Goal: Transaction & Acquisition: Book appointment/travel/reservation

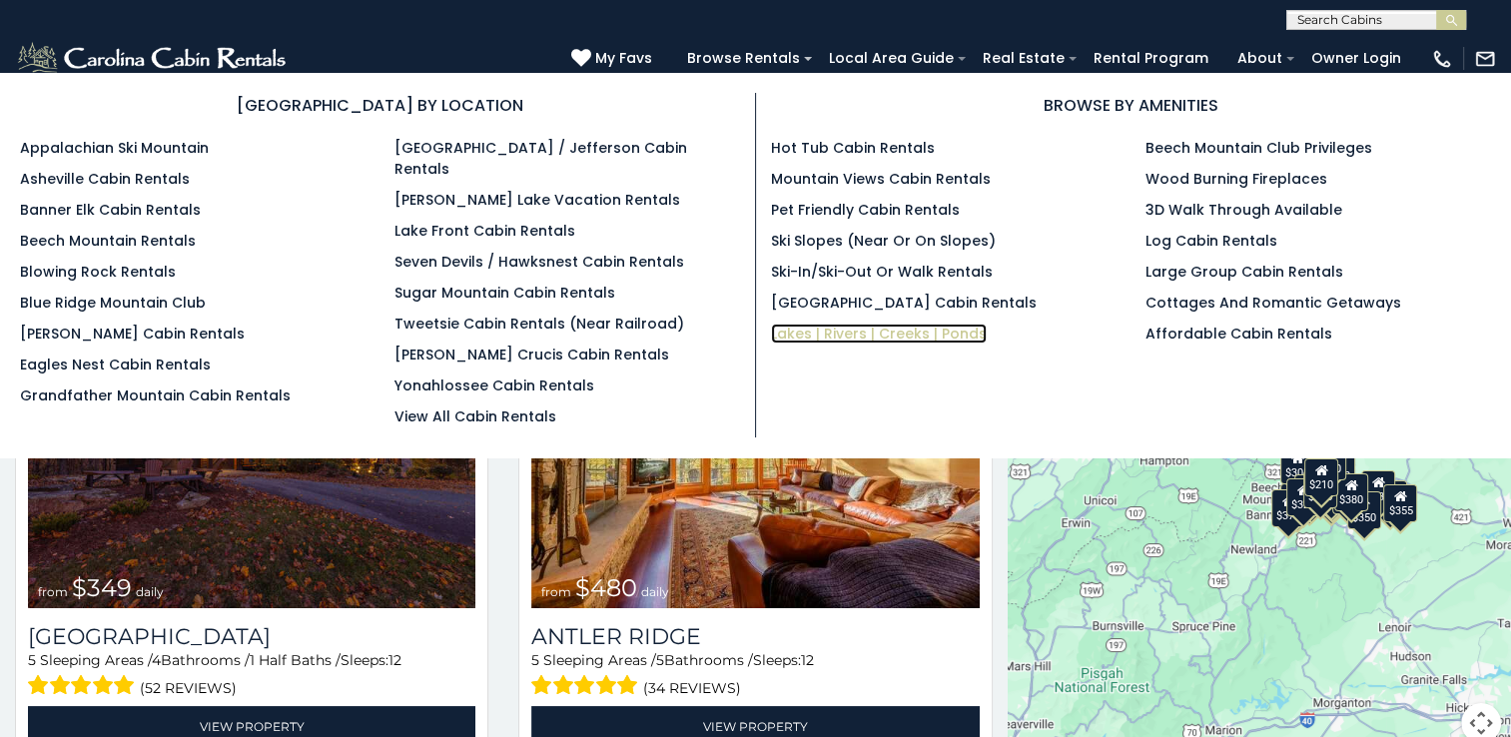
click at [842, 326] on link "Lakes | Rivers | Creeks | Ponds" at bounding box center [879, 333] width 216 height 20
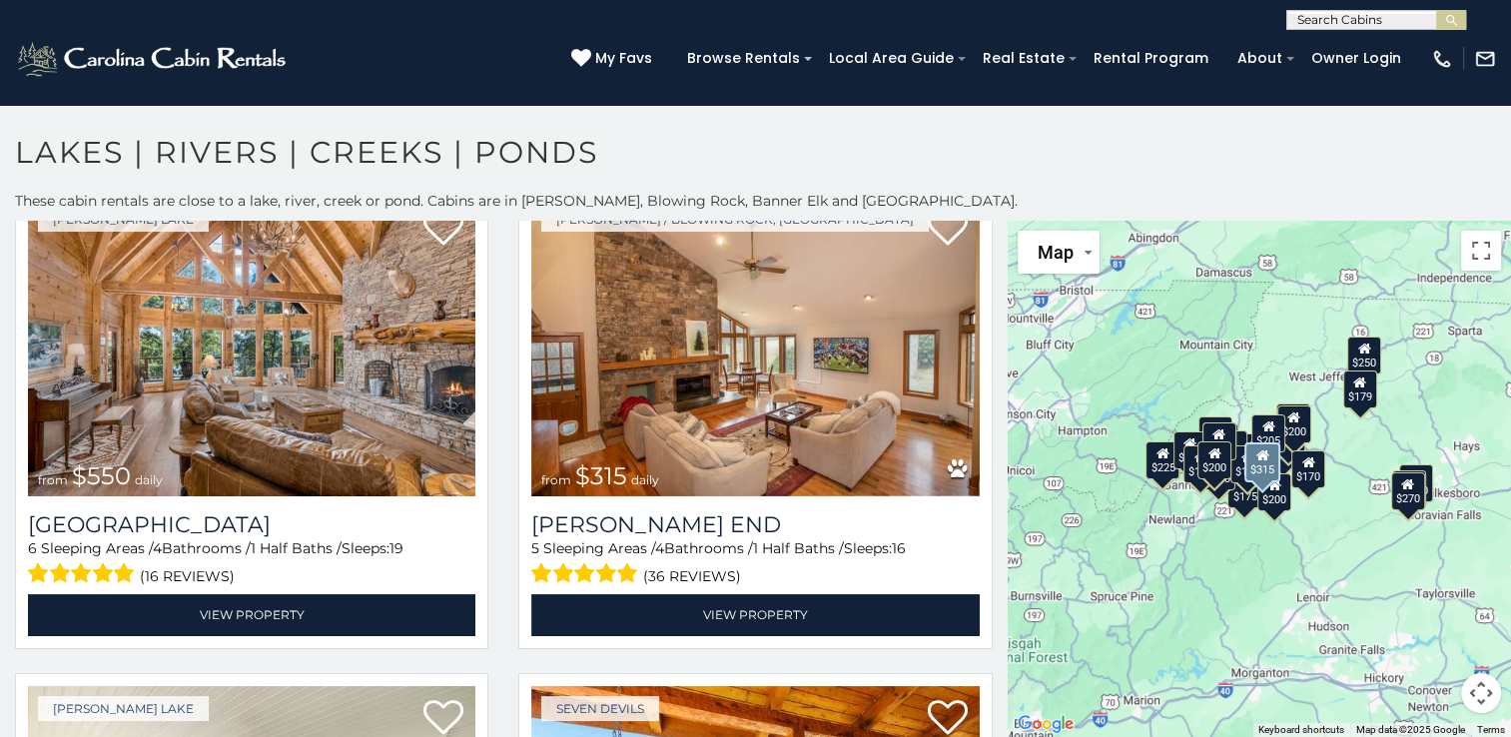
scroll to position [80, 0]
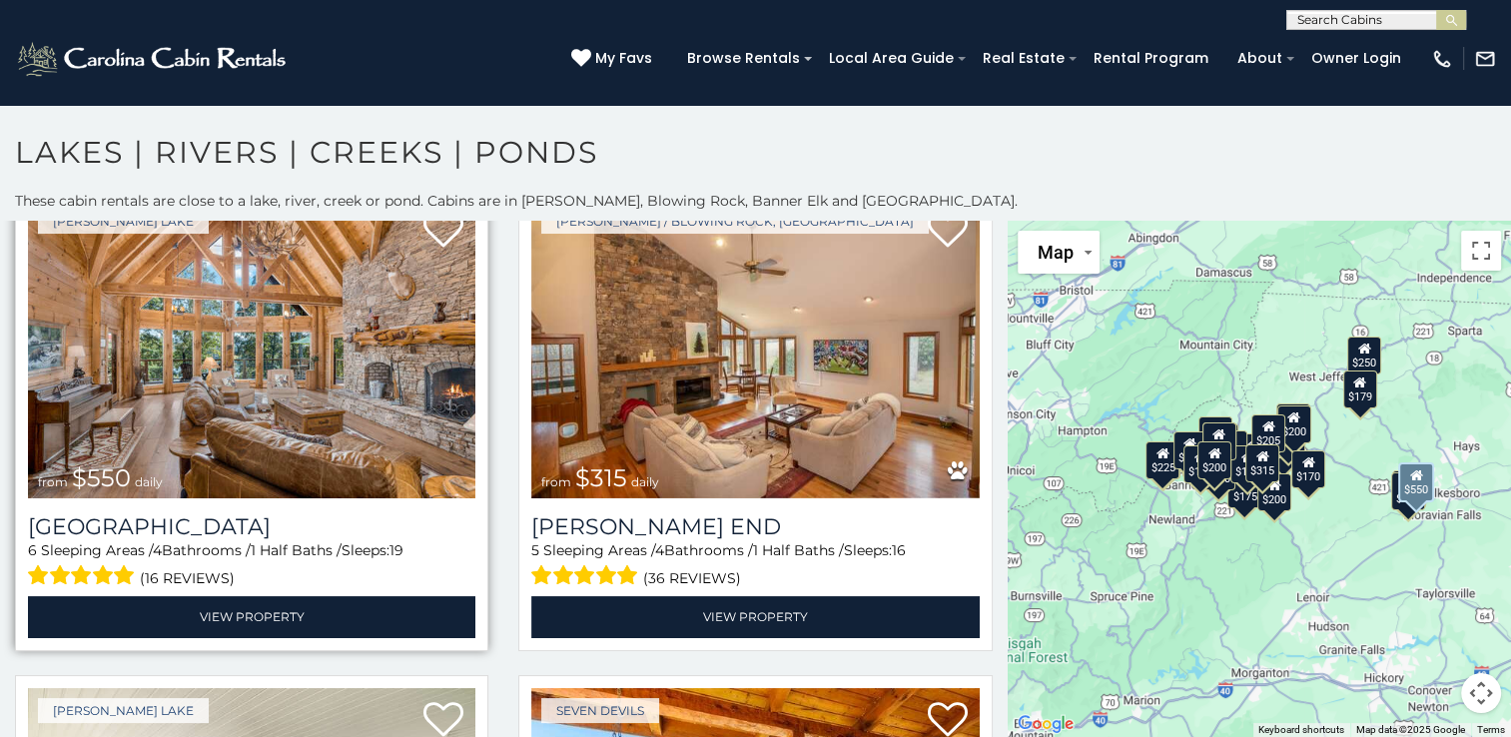
click at [376, 445] on img at bounding box center [251, 349] width 447 height 300
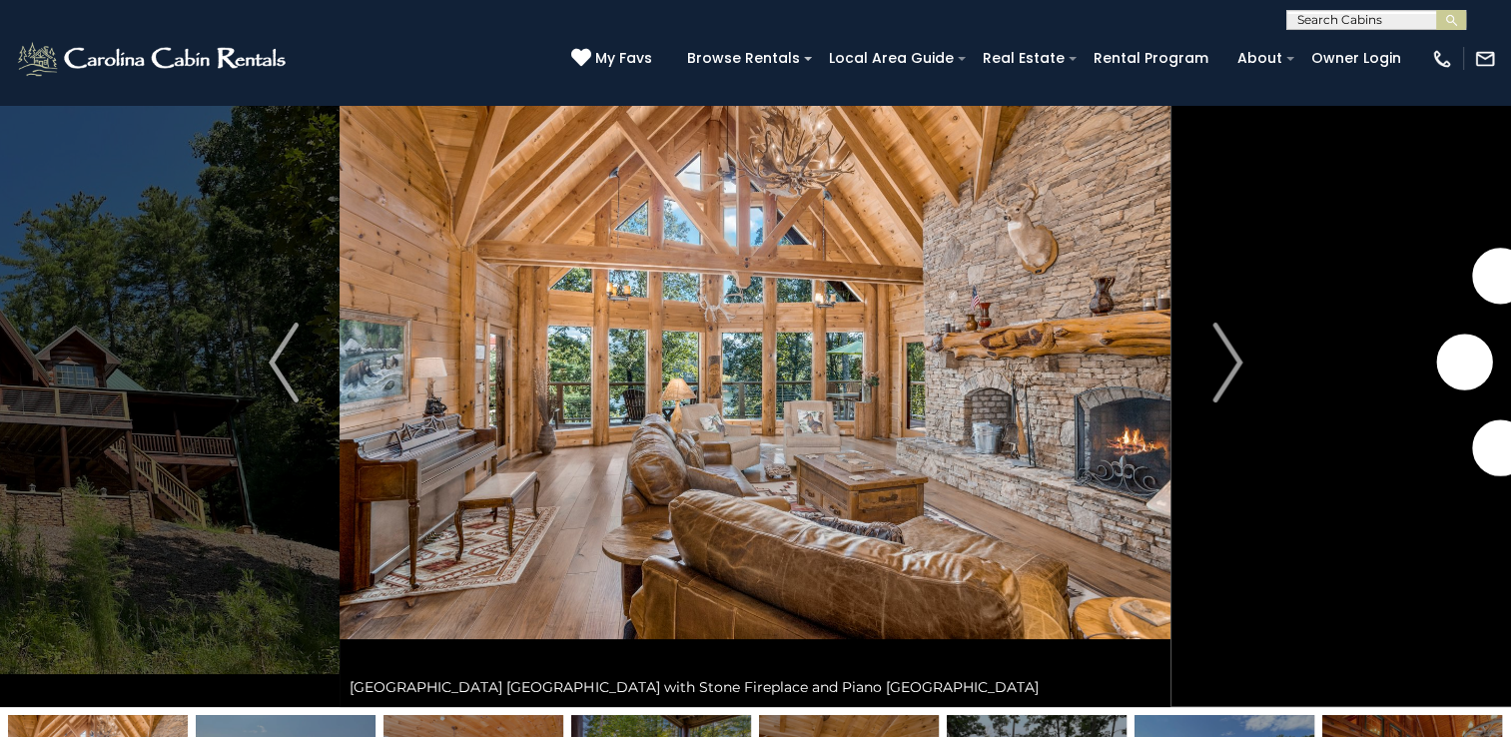
scroll to position [314, 0]
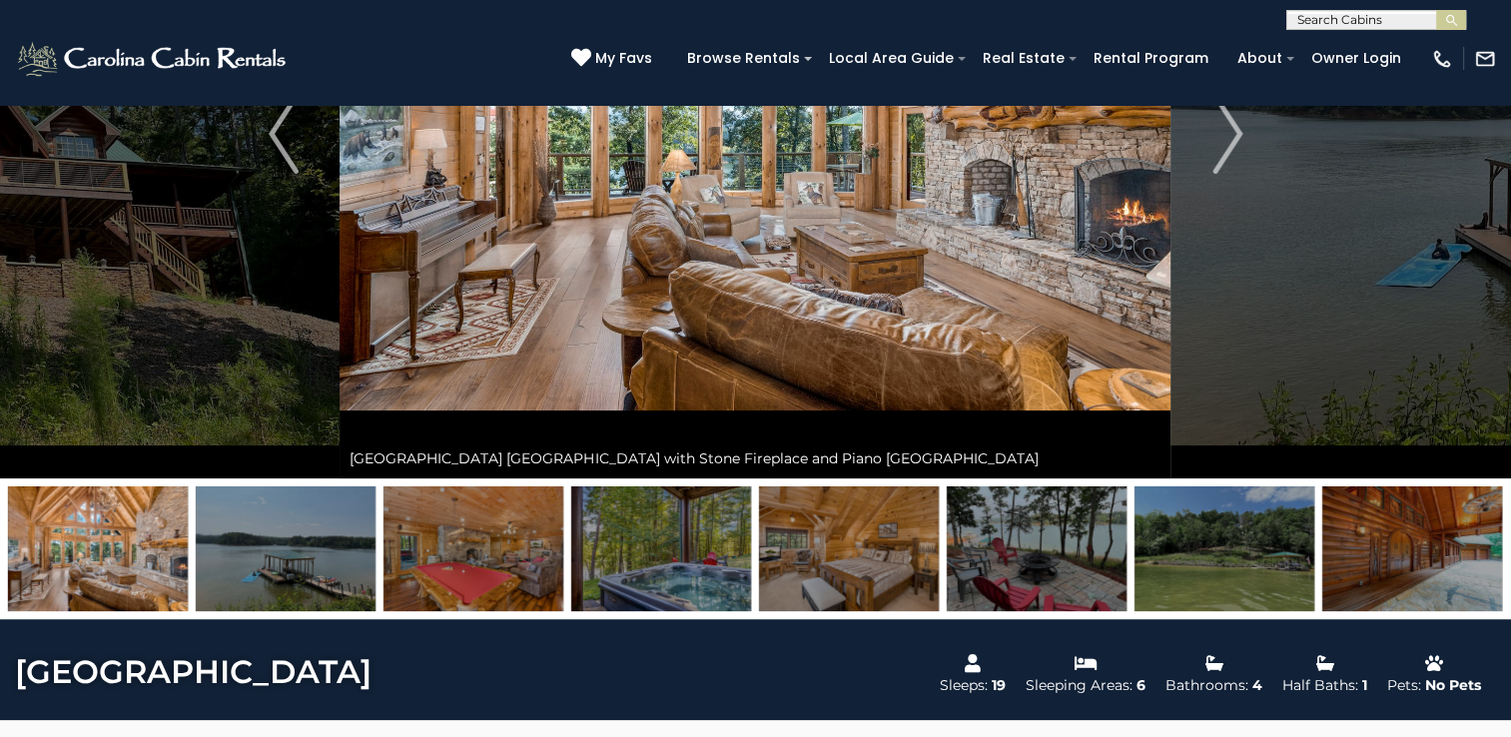
click at [472, 587] on img at bounding box center [473, 548] width 180 height 125
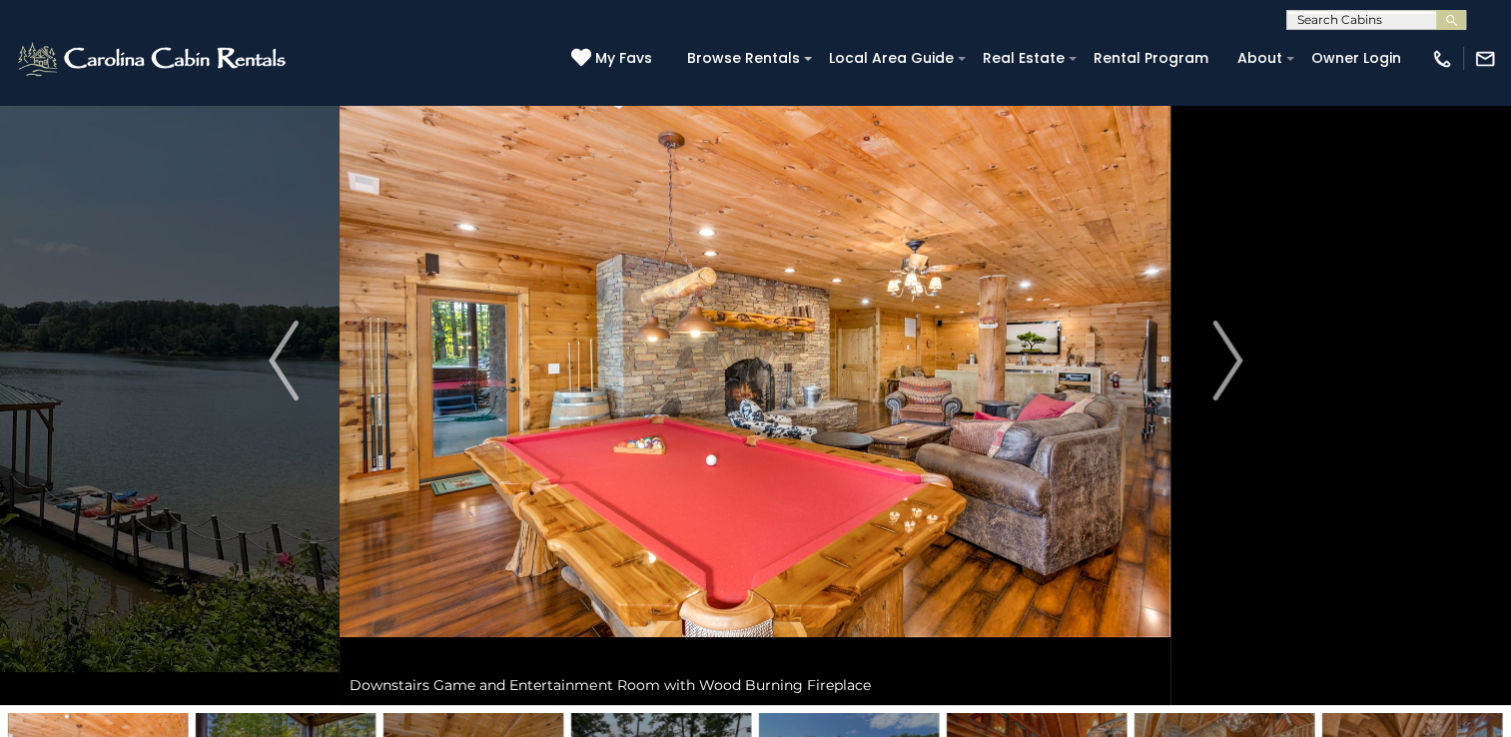
scroll to position [88, 0]
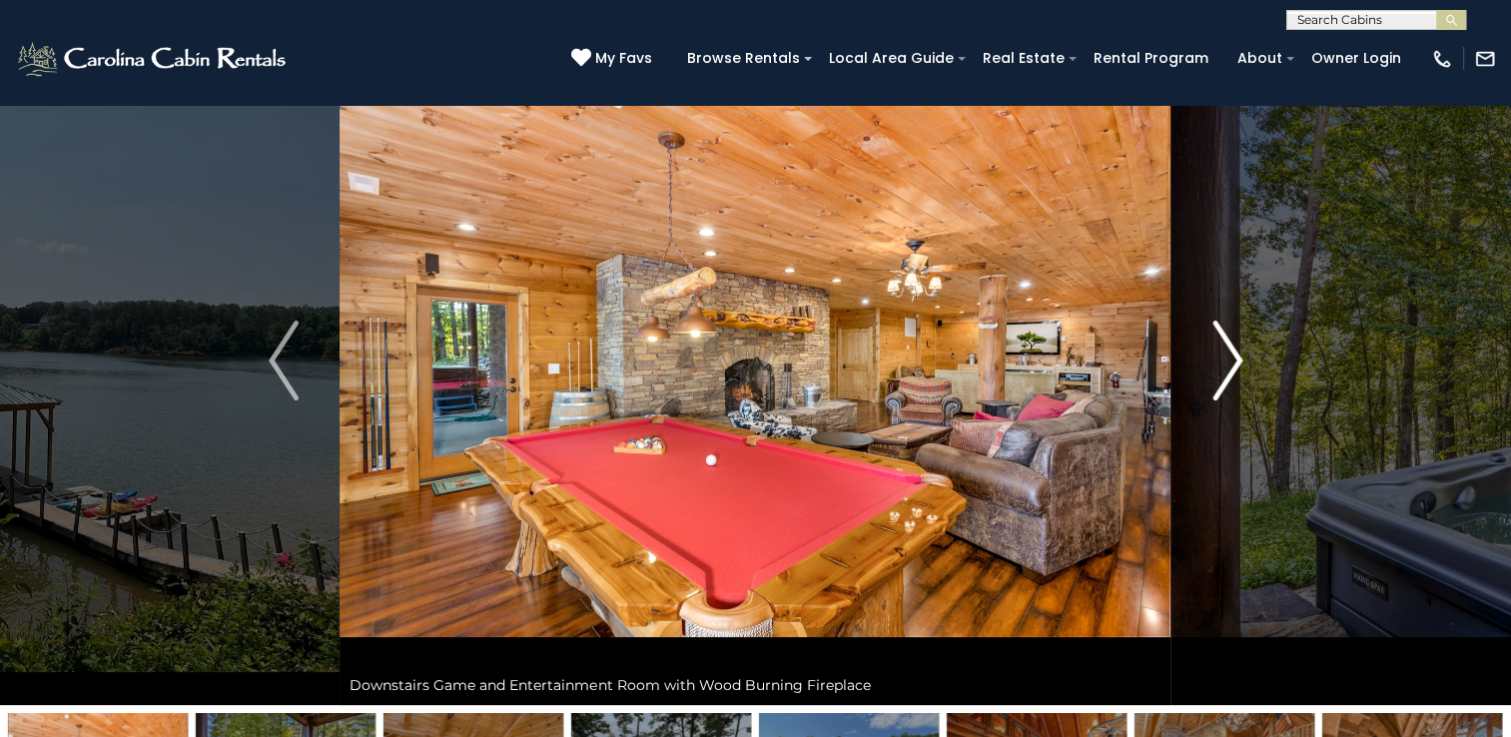
click at [1228, 356] on img "Next" at bounding box center [1227, 360] width 30 height 80
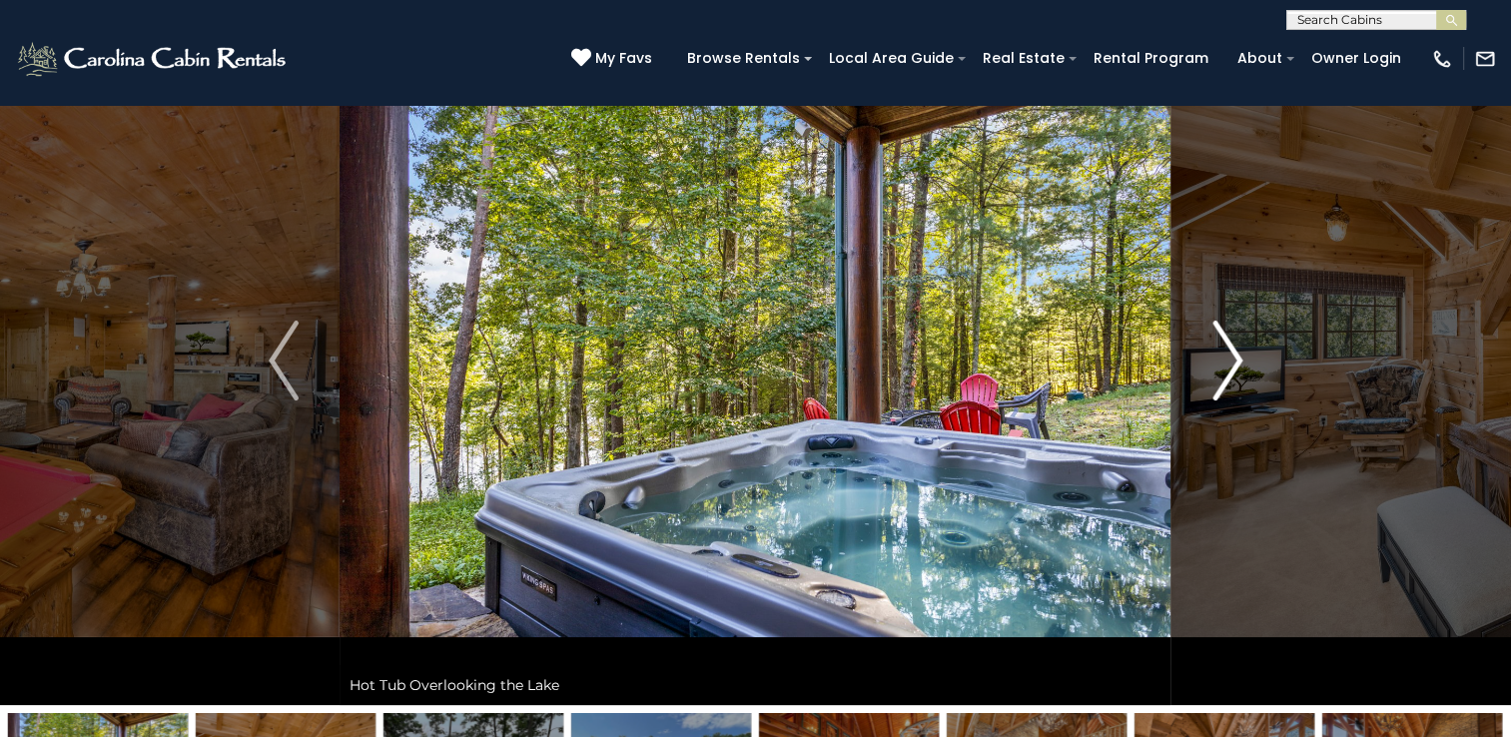
click at [1228, 356] on img "Next" at bounding box center [1227, 360] width 30 height 80
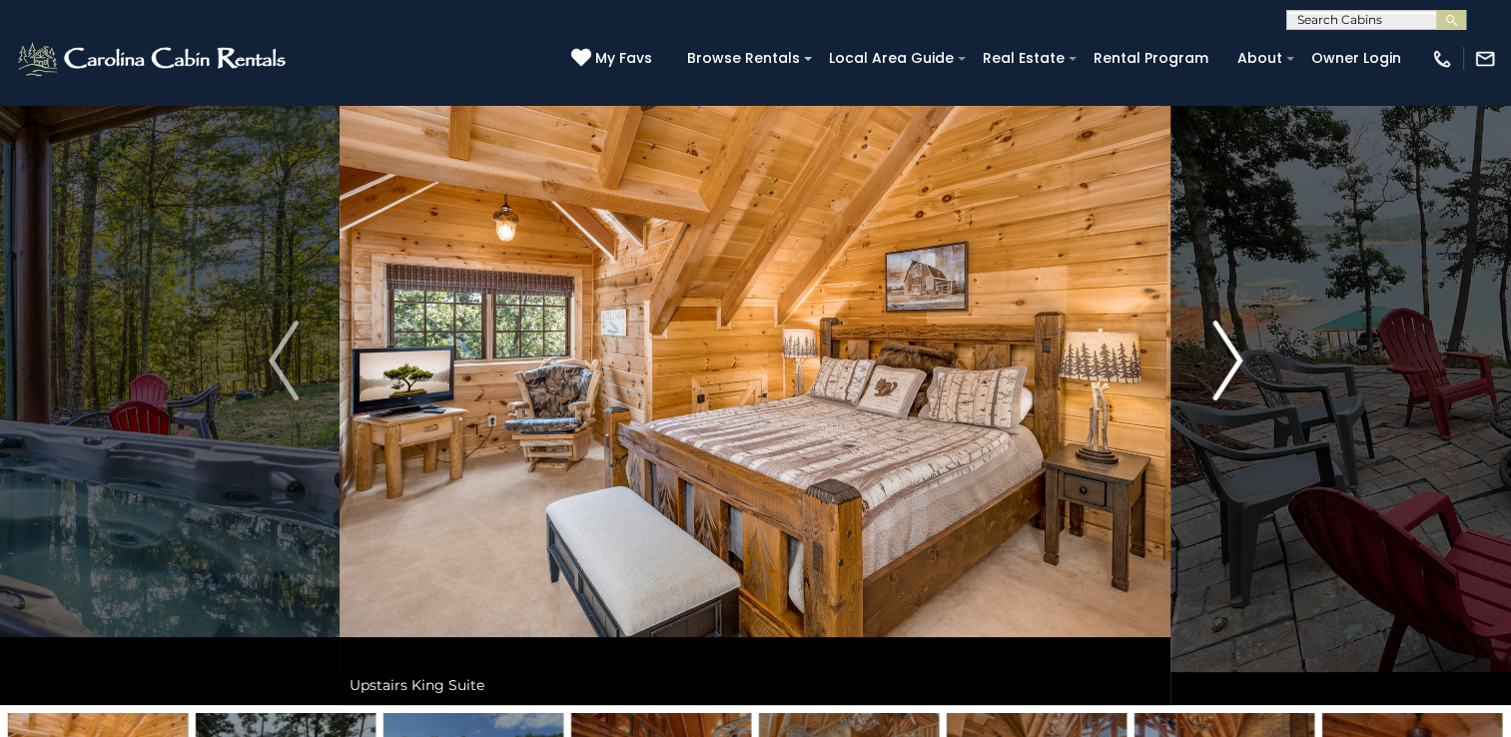
click at [1228, 356] on img "Next" at bounding box center [1227, 360] width 30 height 80
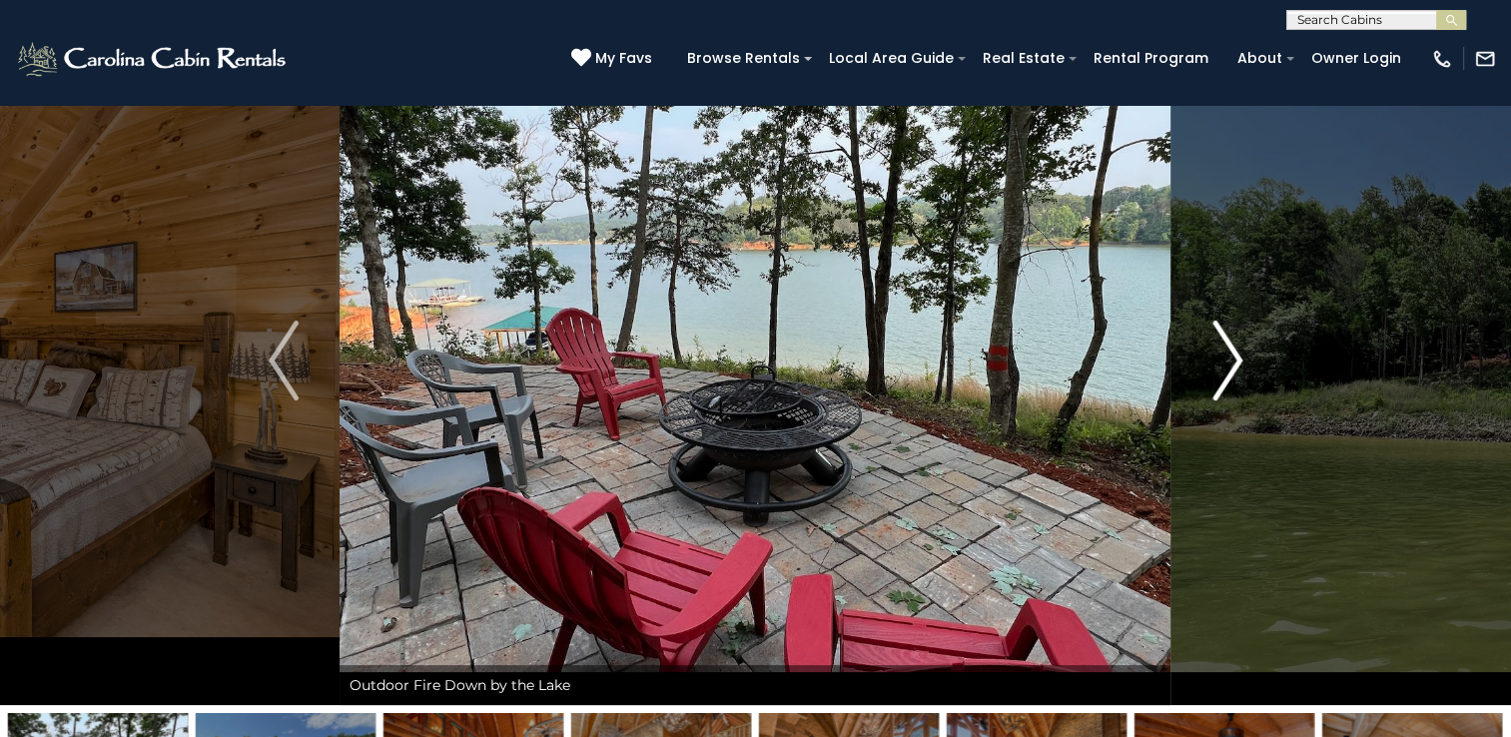
click at [1228, 356] on img "Next" at bounding box center [1227, 360] width 30 height 80
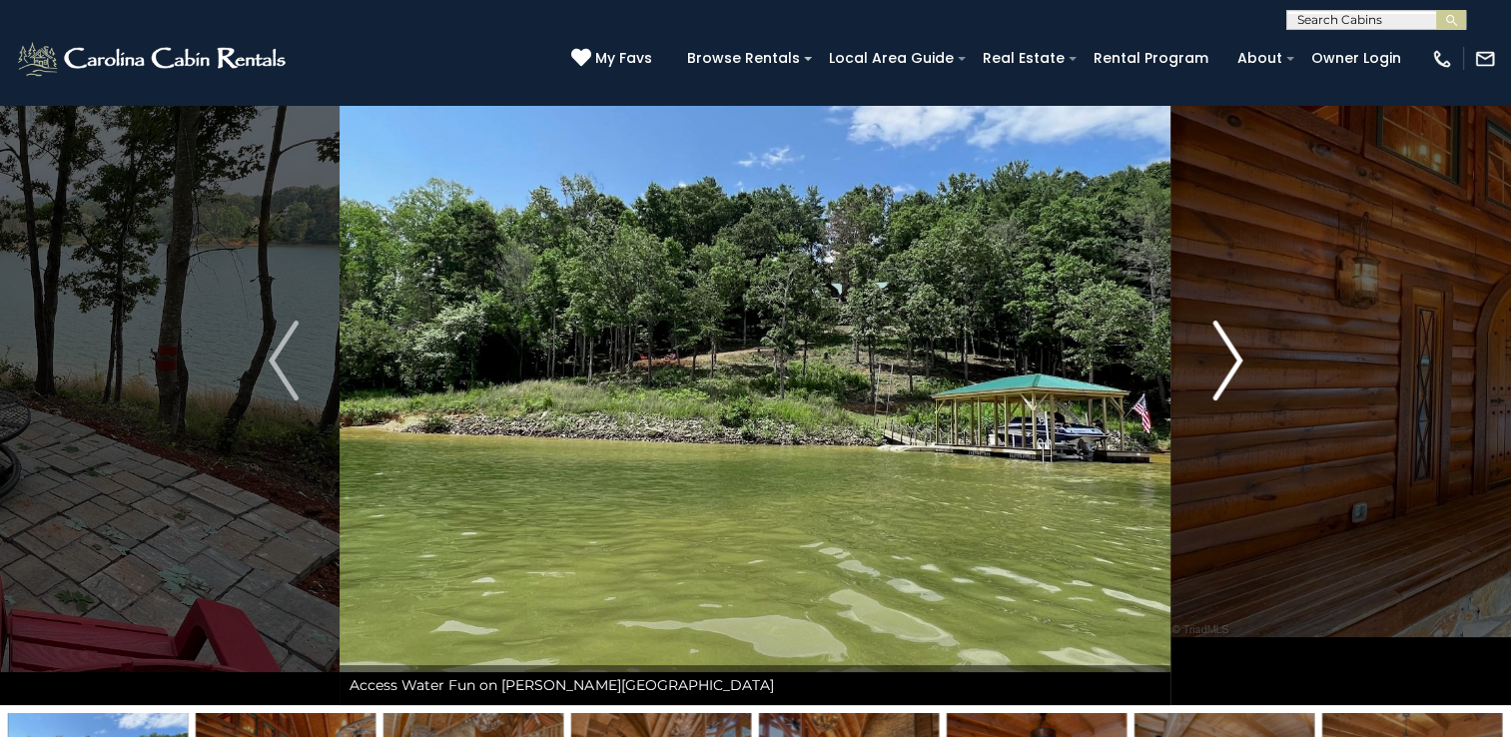
click at [1228, 356] on img "Next" at bounding box center [1227, 360] width 30 height 80
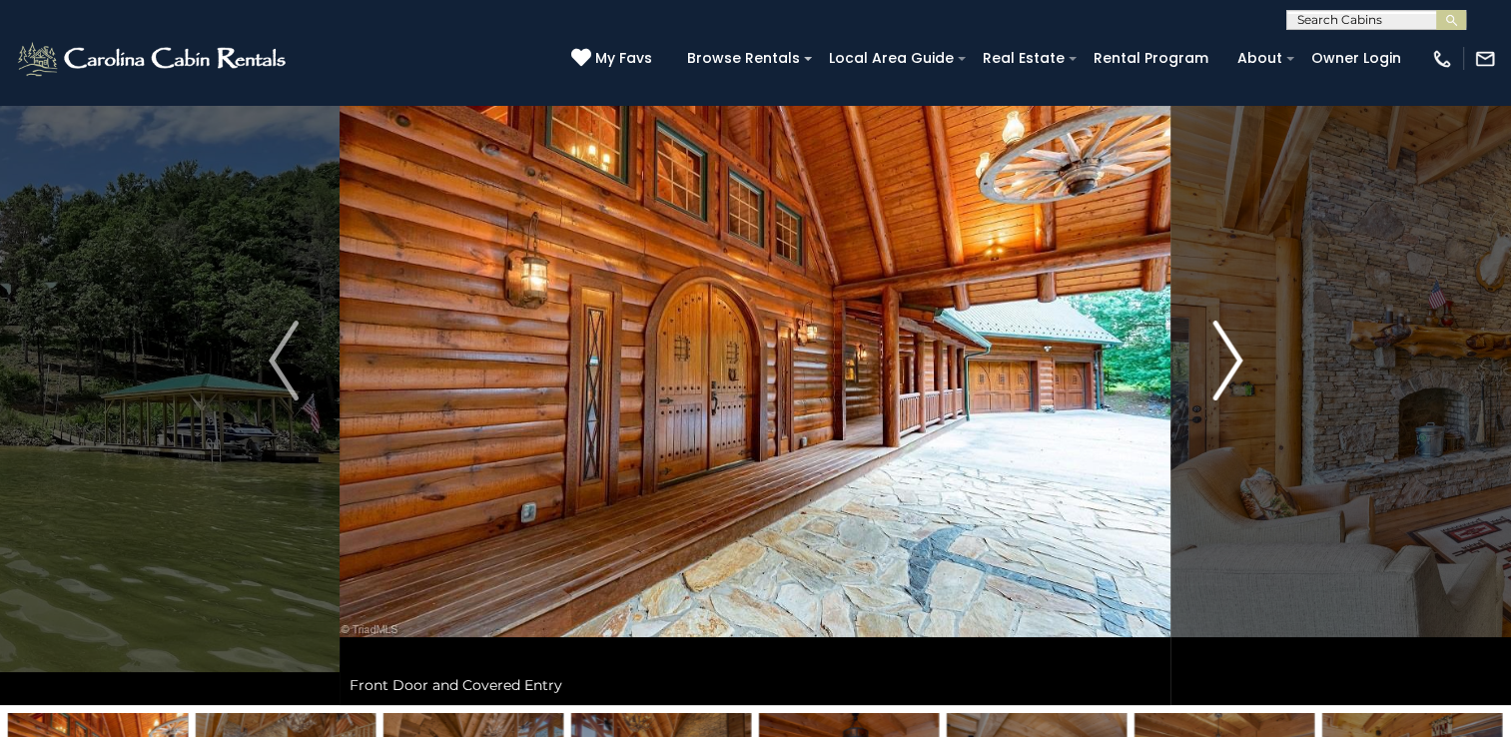
click at [1228, 356] on img "Next" at bounding box center [1227, 360] width 30 height 80
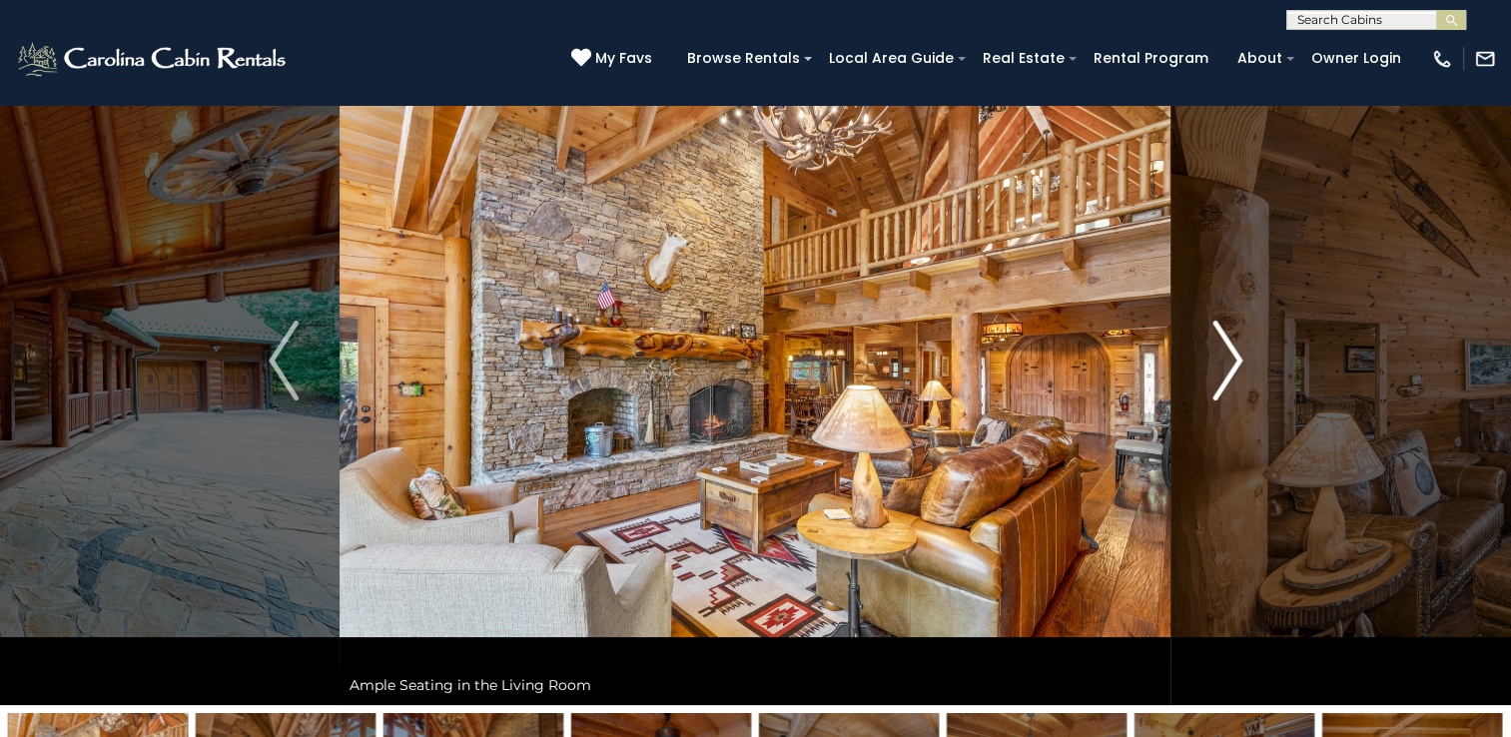
click at [1228, 356] on img "Next" at bounding box center [1227, 360] width 30 height 80
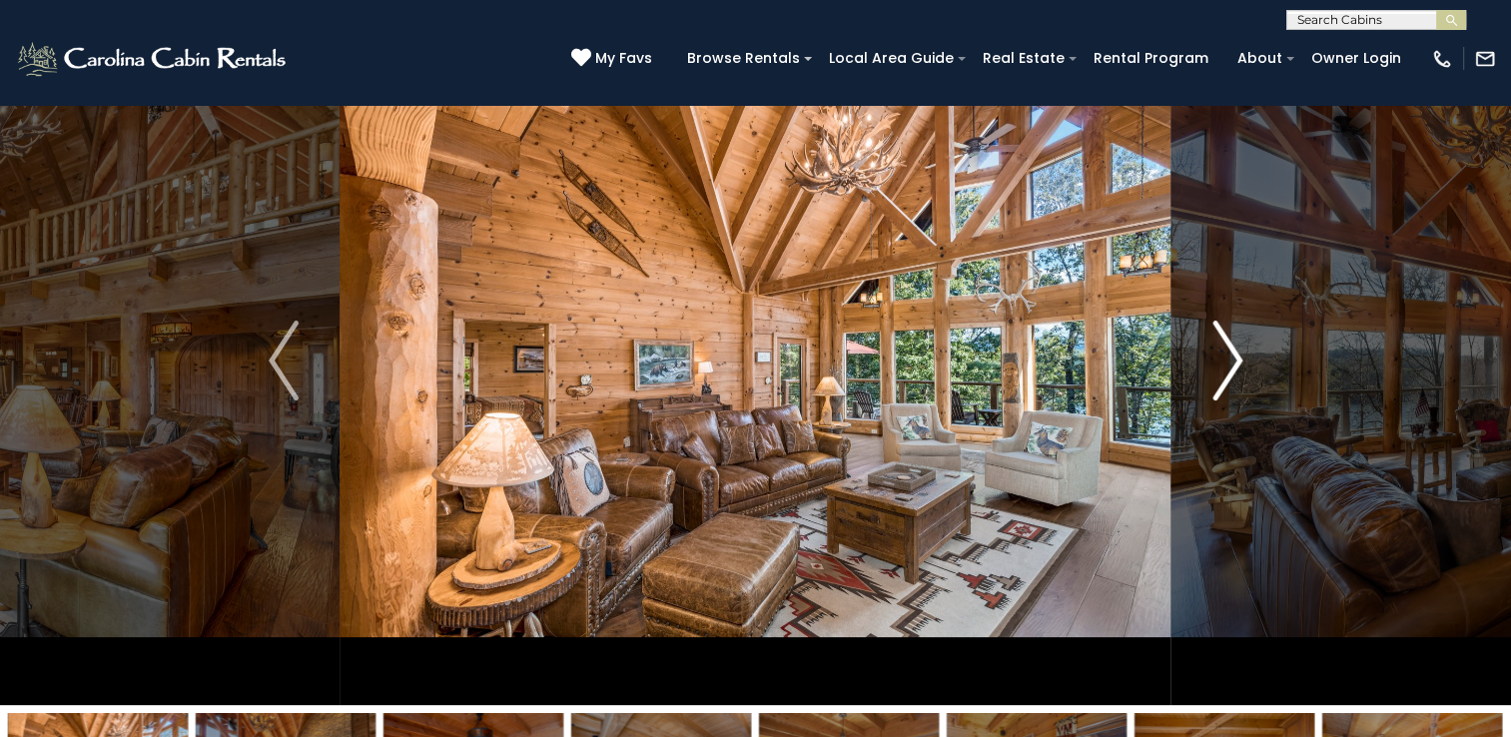
click at [1228, 356] on img "Next" at bounding box center [1227, 360] width 30 height 80
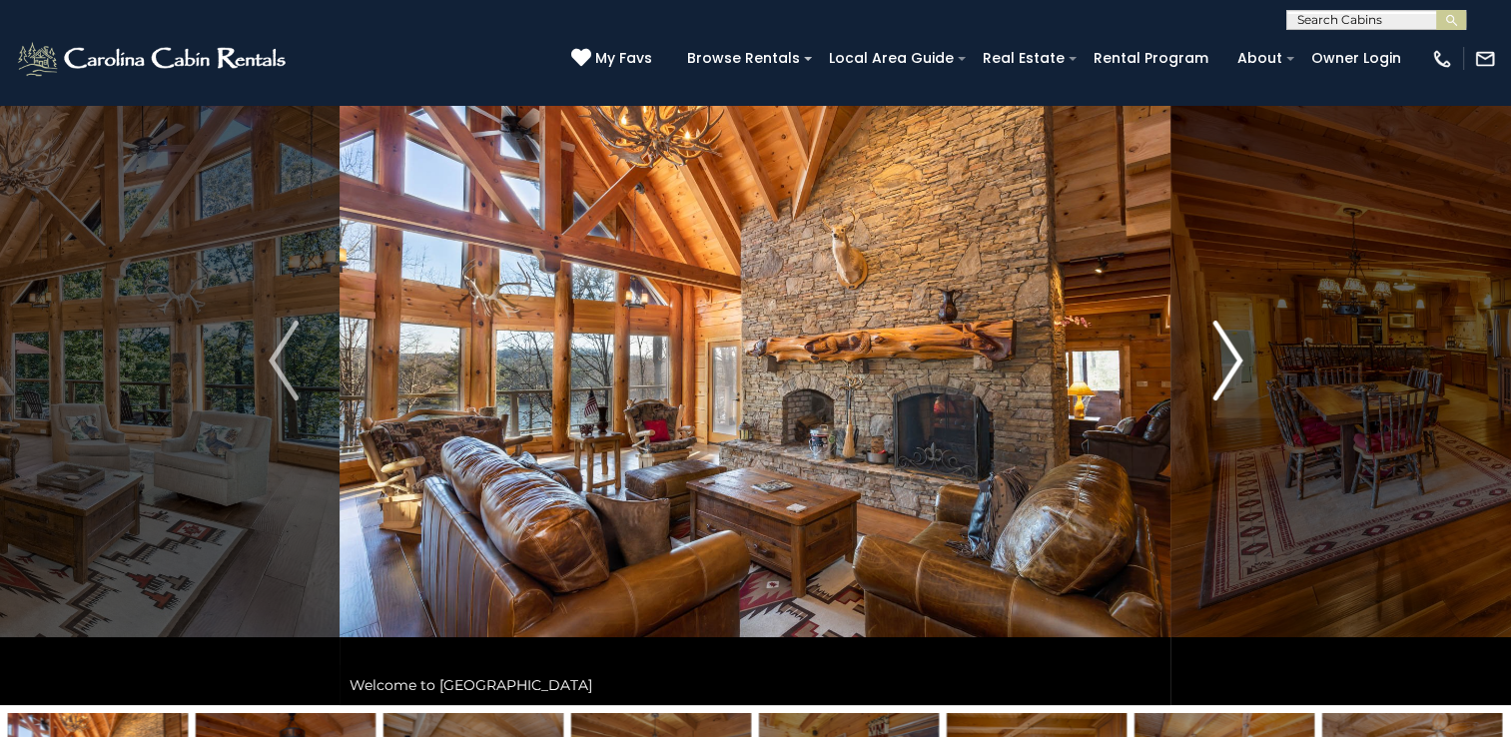
click at [1228, 356] on img "Next" at bounding box center [1227, 360] width 30 height 80
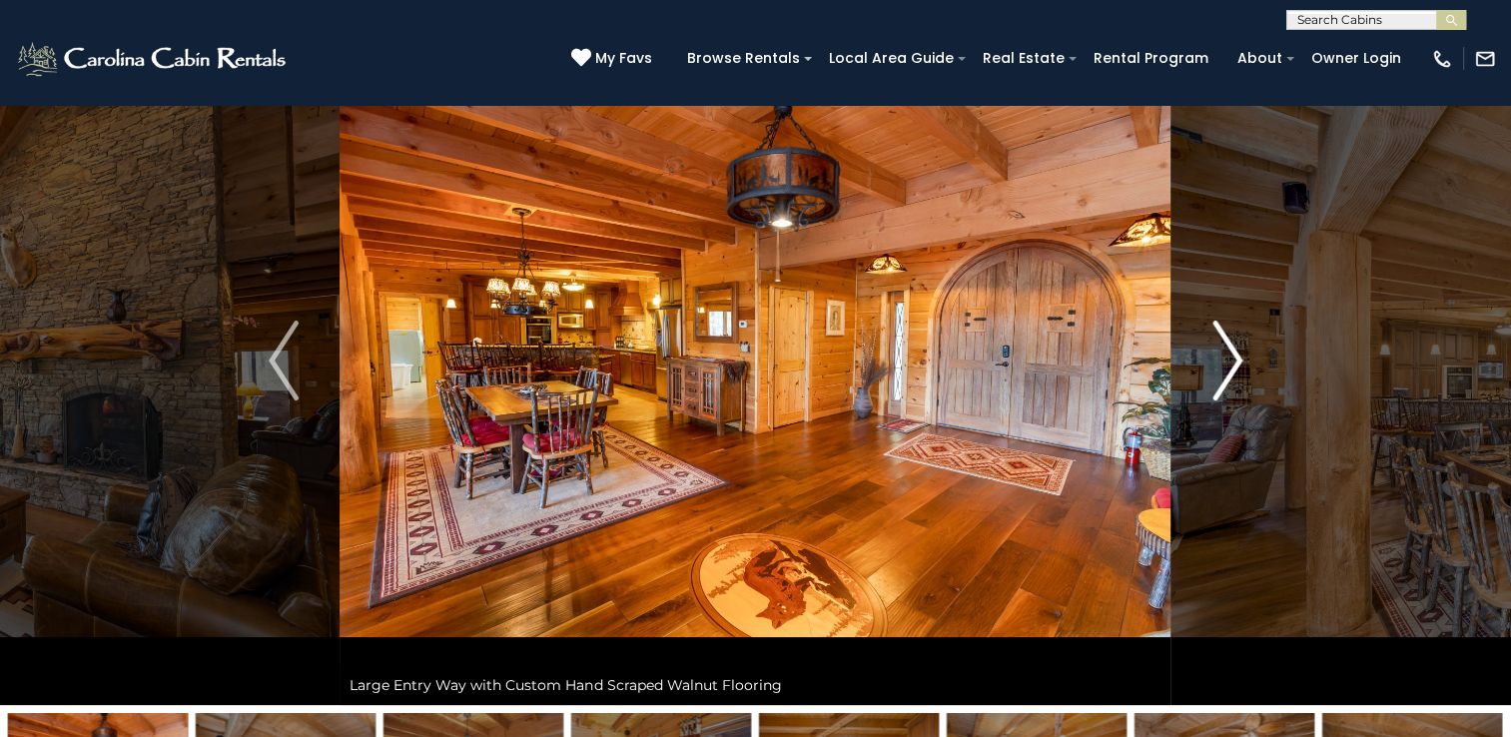
click at [1228, 356] on img "Next" at bounding box center [1227, 360] width 30 height 80
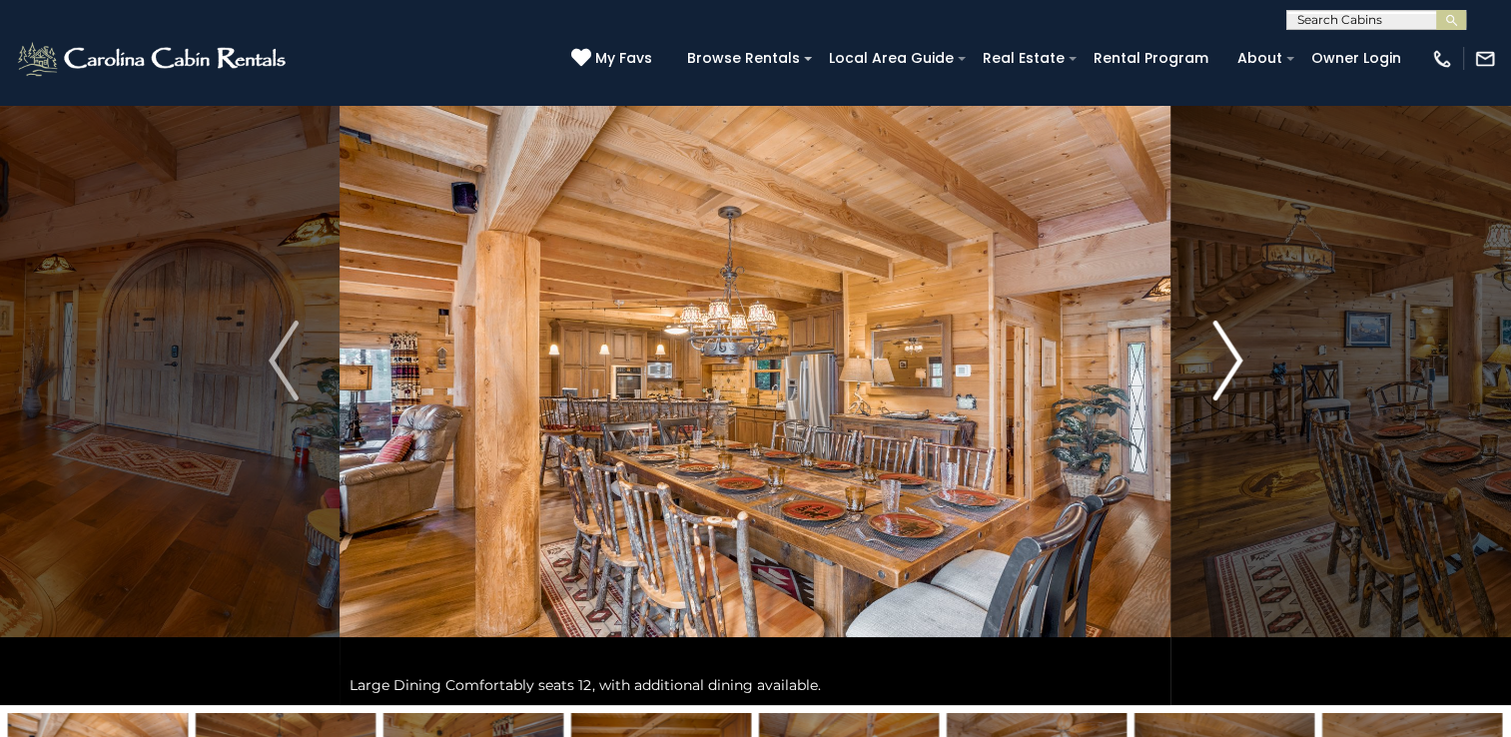
click at [1228, 356] on img "Next" at bounding box center [1227, 360] width 30 height 80
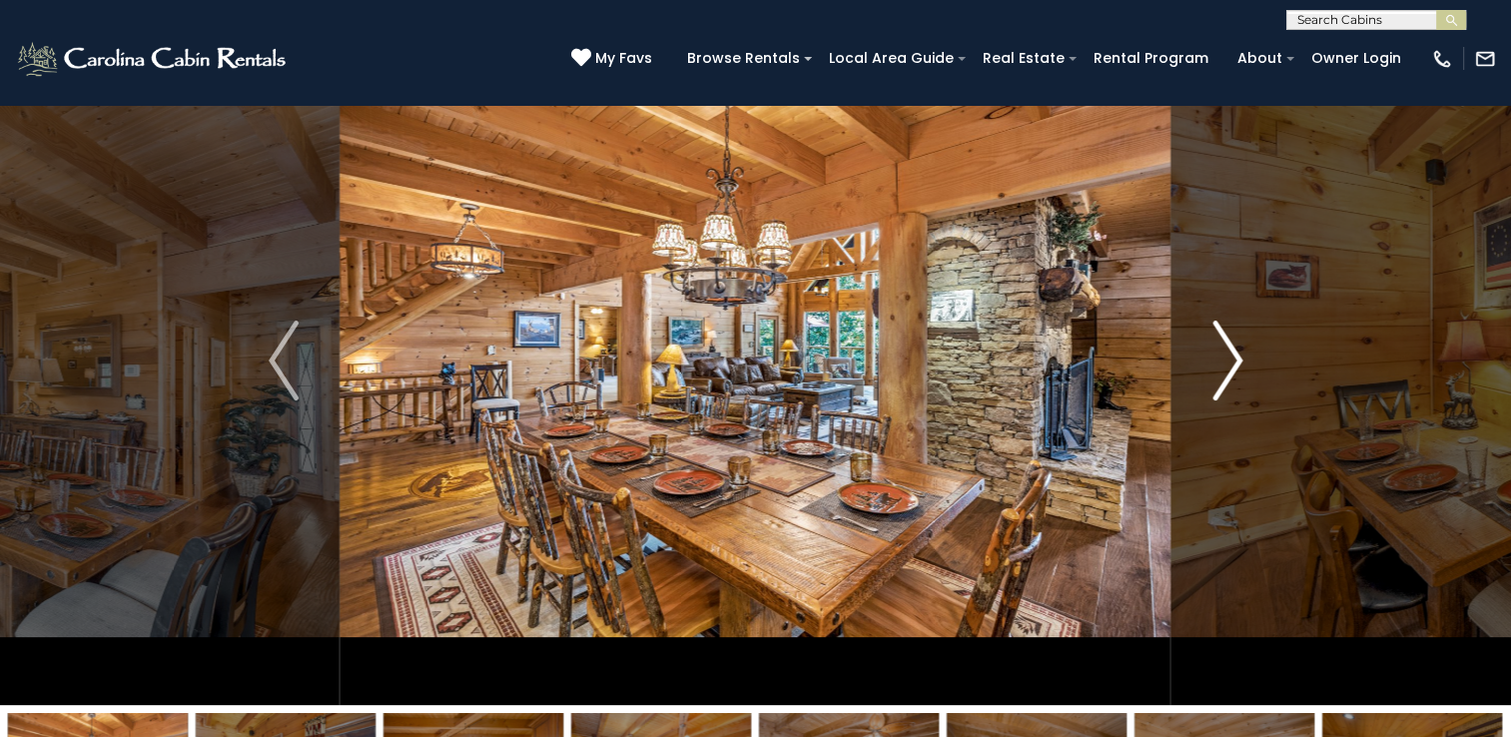
click at [1228, 356] on img "Next" at bounding box center [1227, 360] width 30 height 80
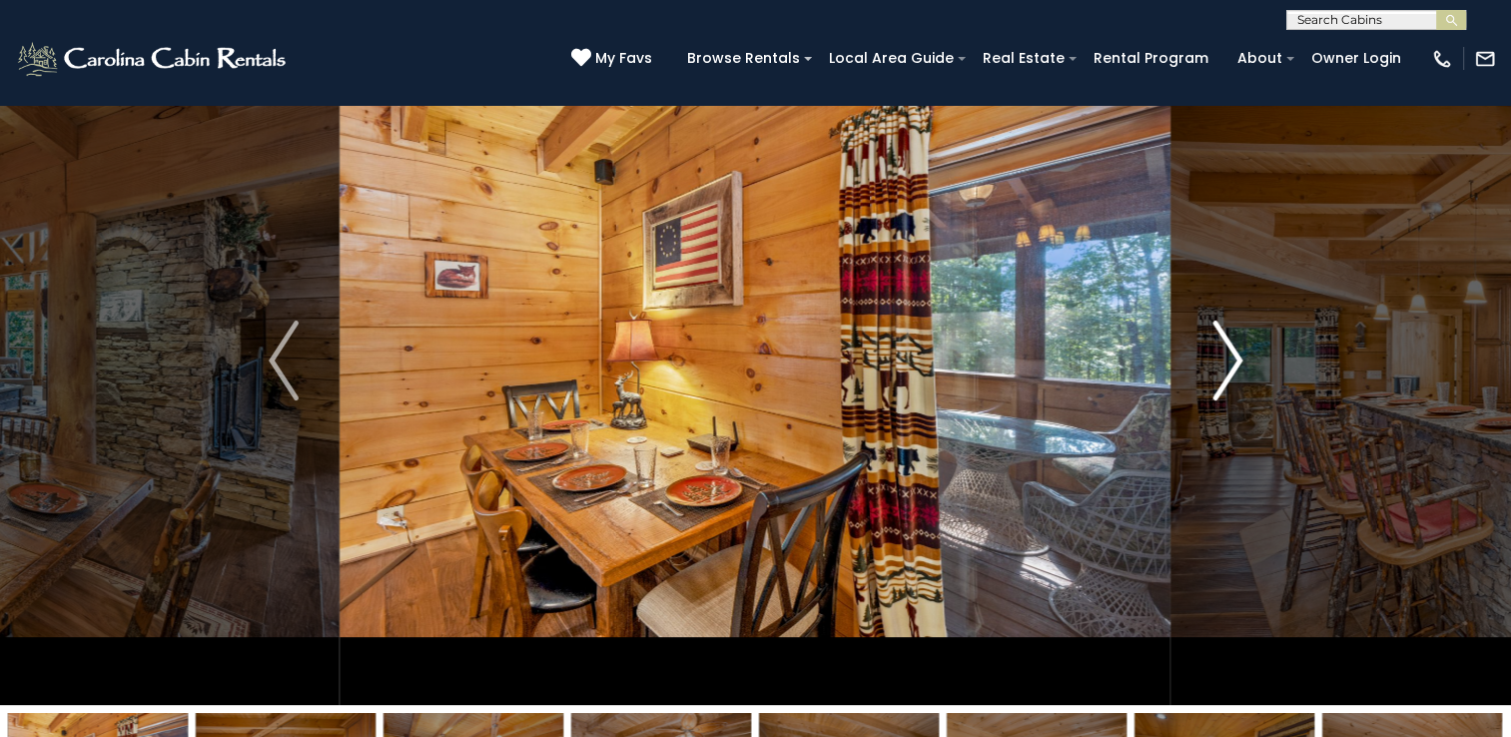
click at [1228, 356] on img "Next" at bounding box center [1227, 360] width 30 height 80
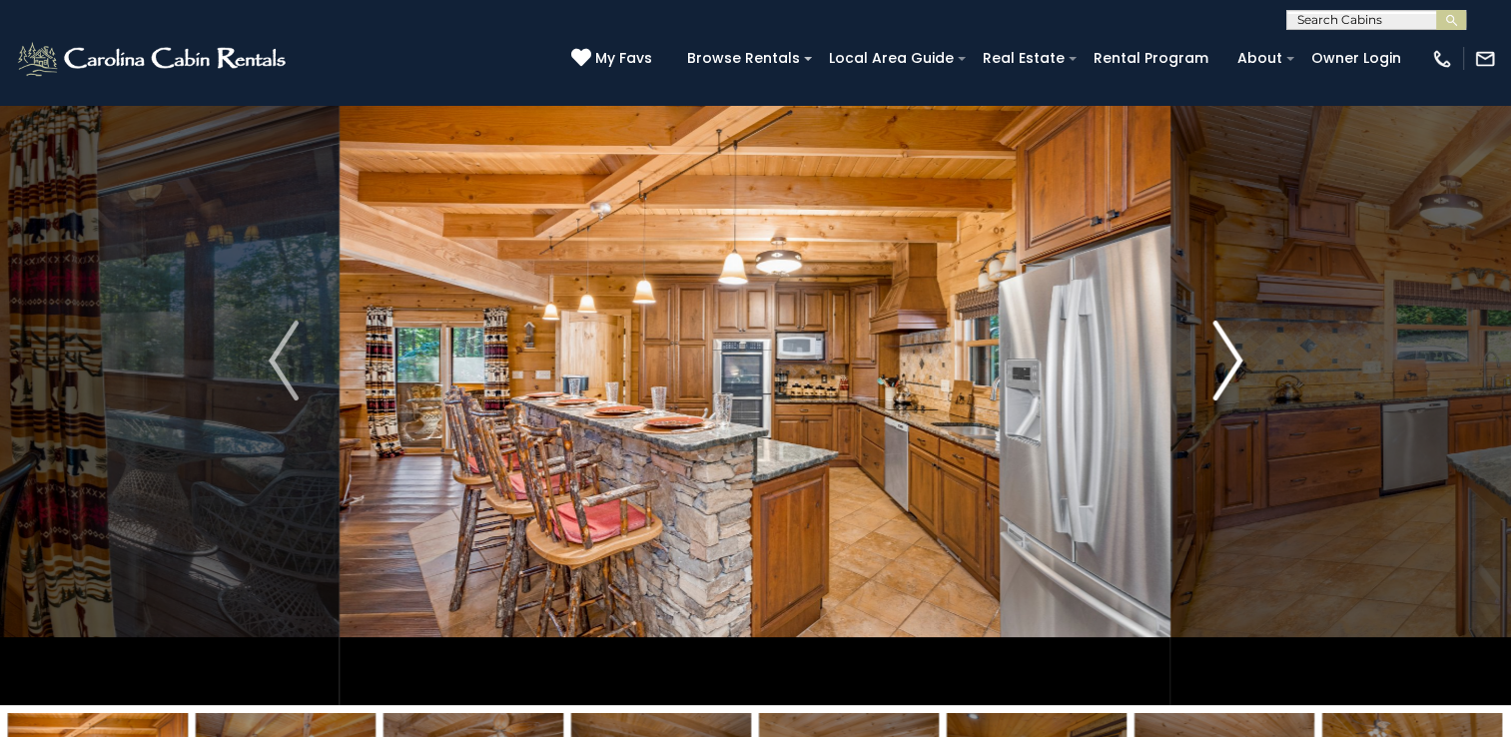
click at [1228, 356] on img "Next" at bounding box center [1227, 360] width 30 height 80
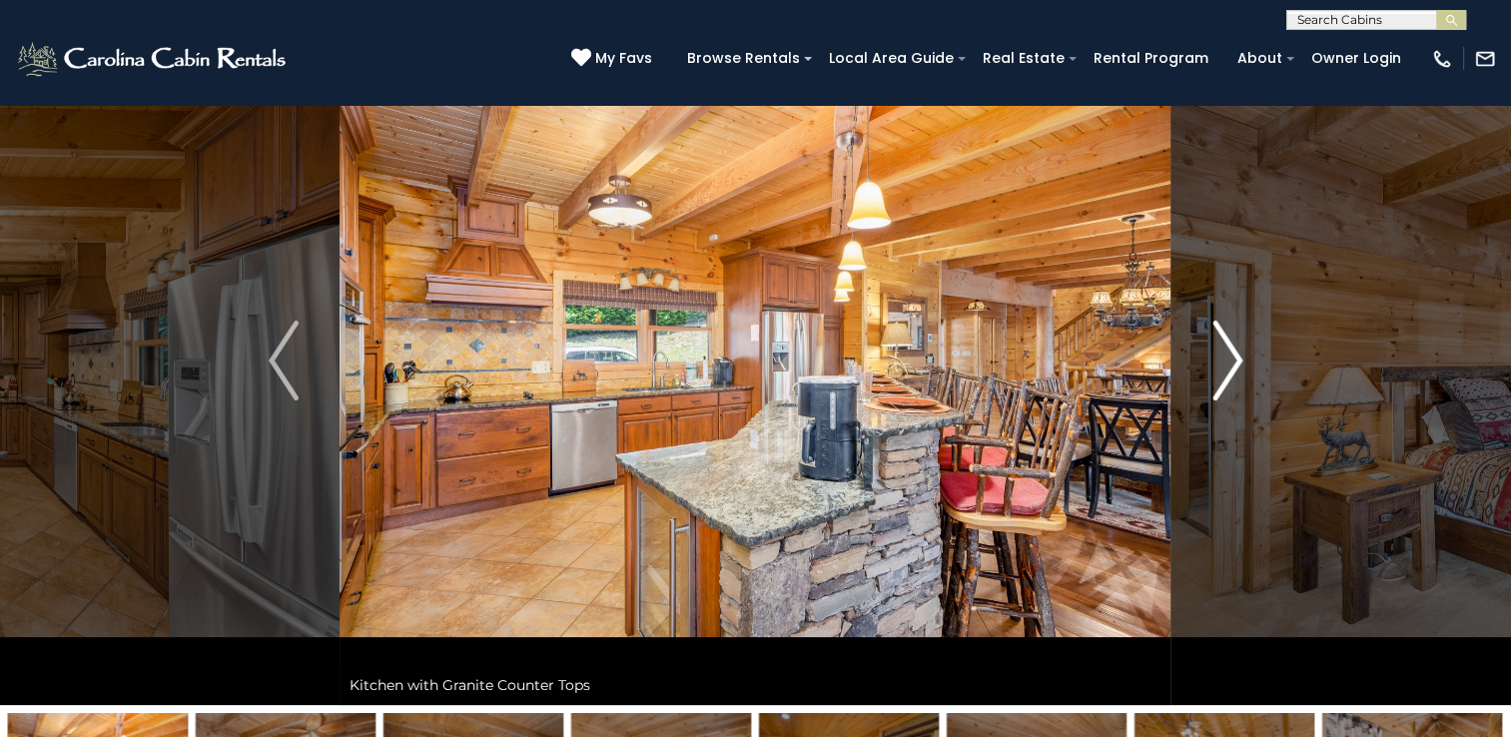
click at [1228, 356] on img "Next" at bounding box center [1227, 360] width 30 height 80
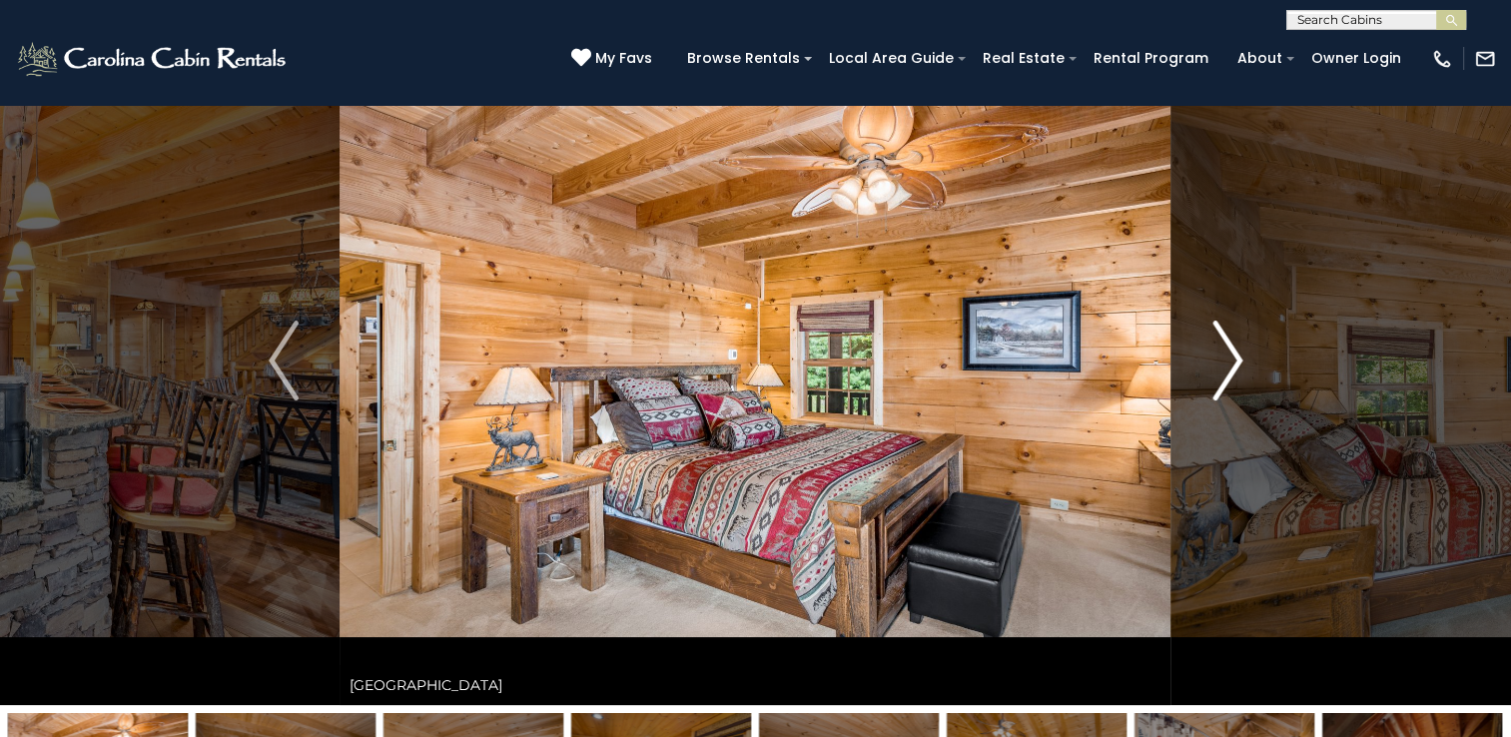
click at [1228, 356] on img "Next" at bounding box center [1227, 360] width 30 height 80
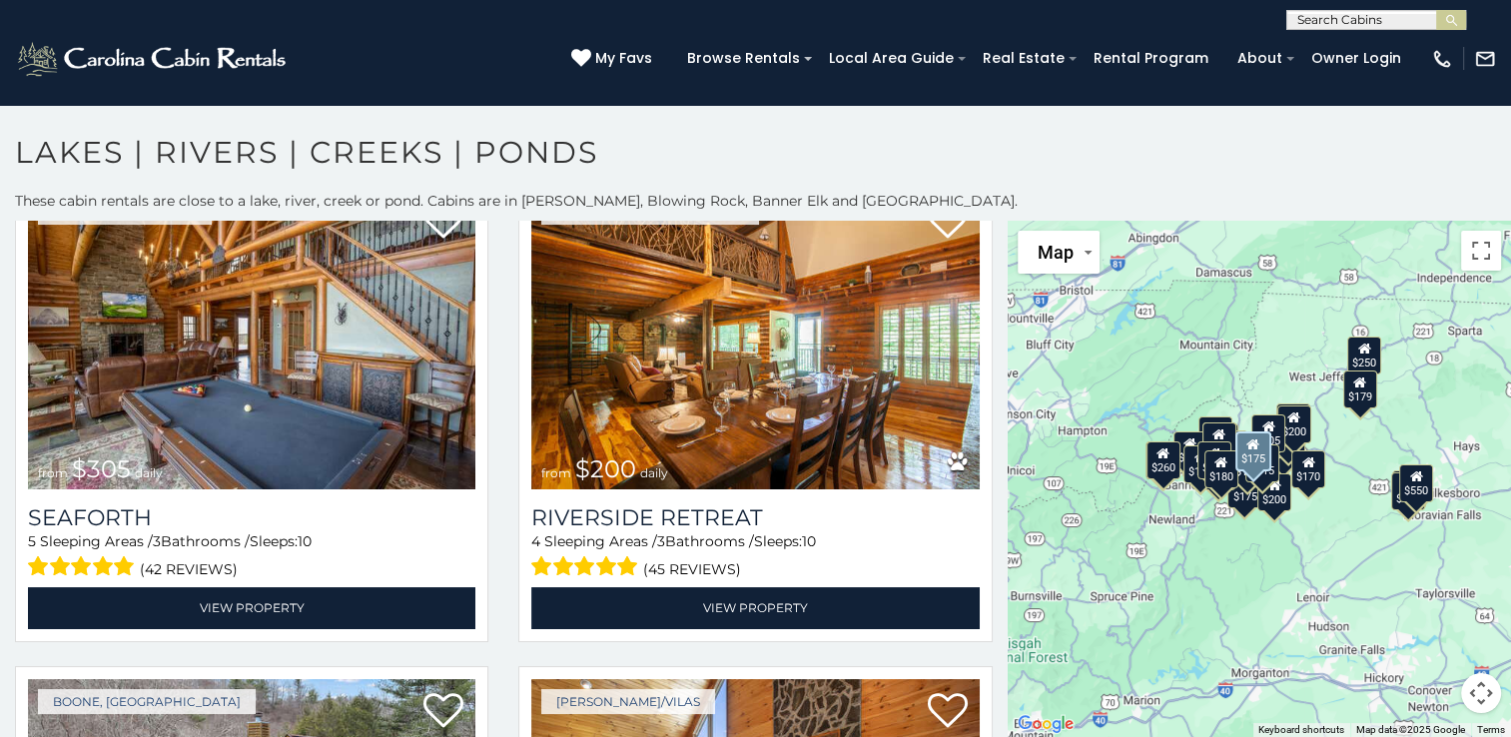
scroll to position [2045, 0]
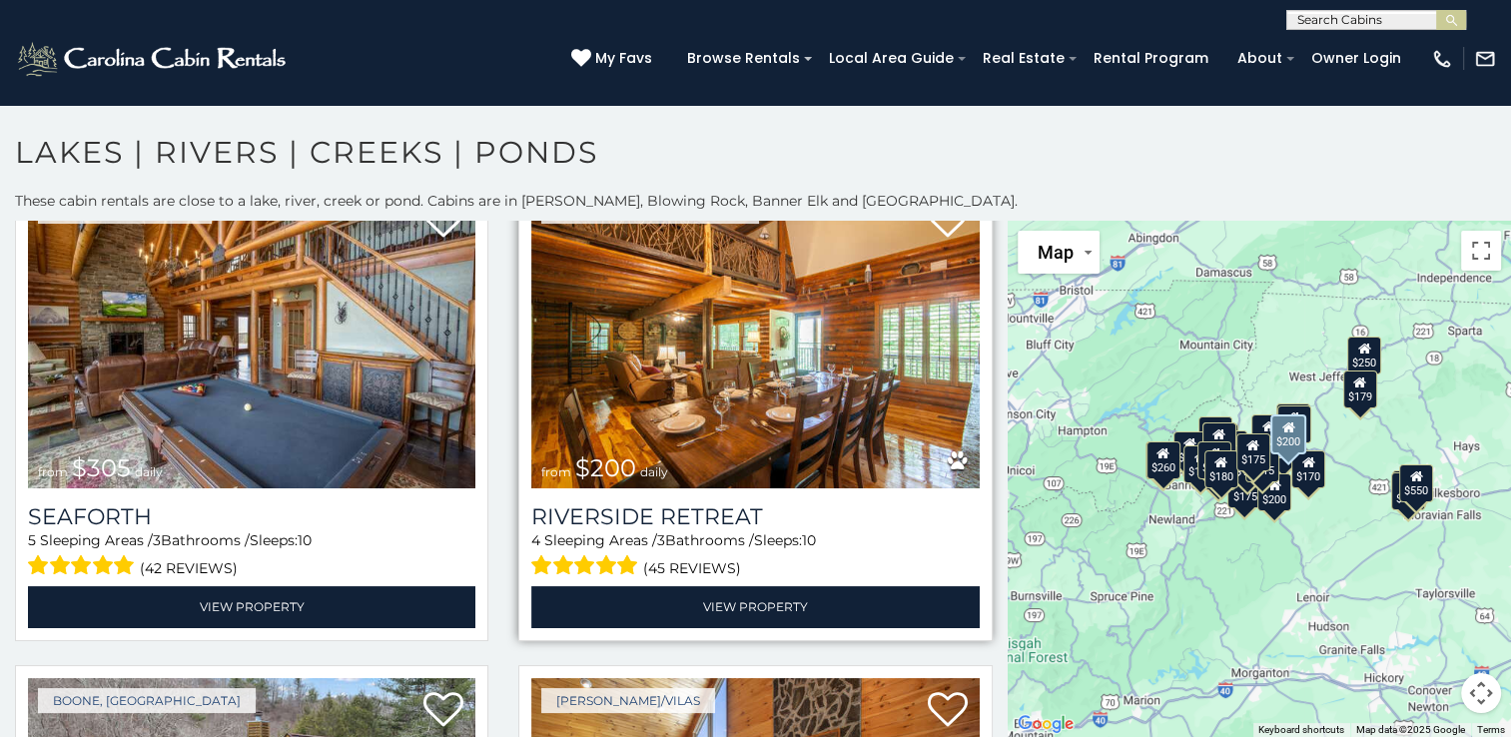
click at [723, 406] on img at bounding box center [754, 339] width 447 height 300
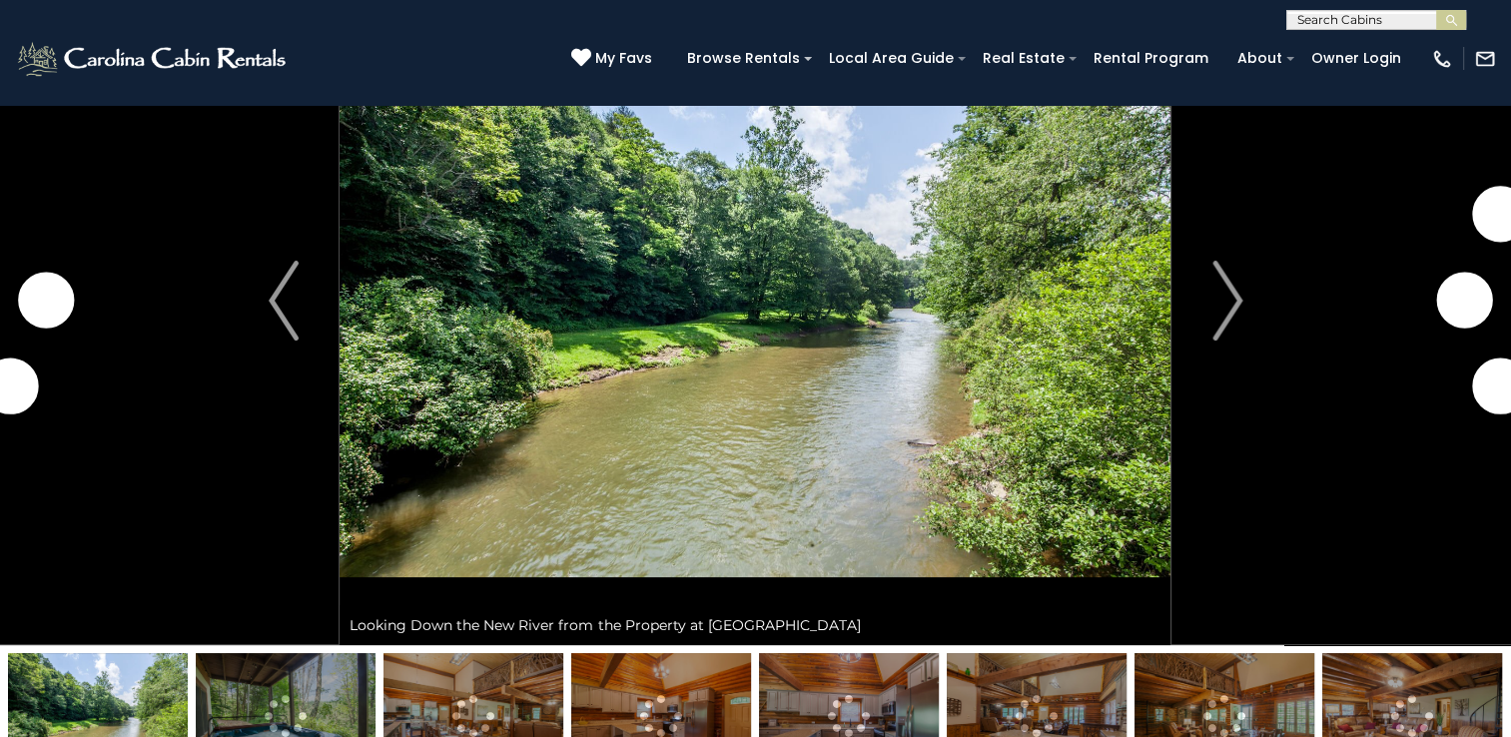
scroll to position [146, 0]
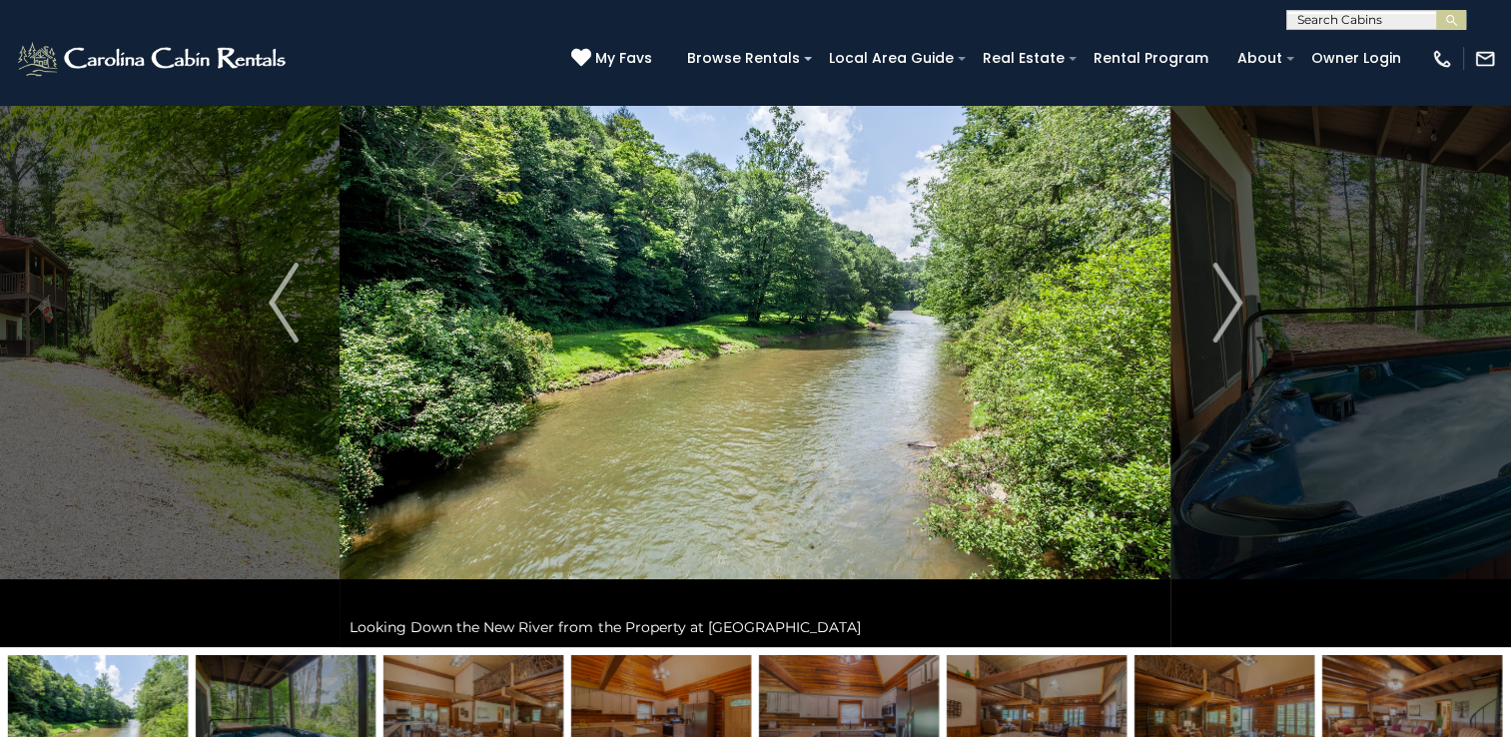
click at [1061, 341] on img at bounding box center [754, 302] width 831 height 689
click at [1238, 311] on img "Next" at bounding box center [1227, 303] width 30 height 80
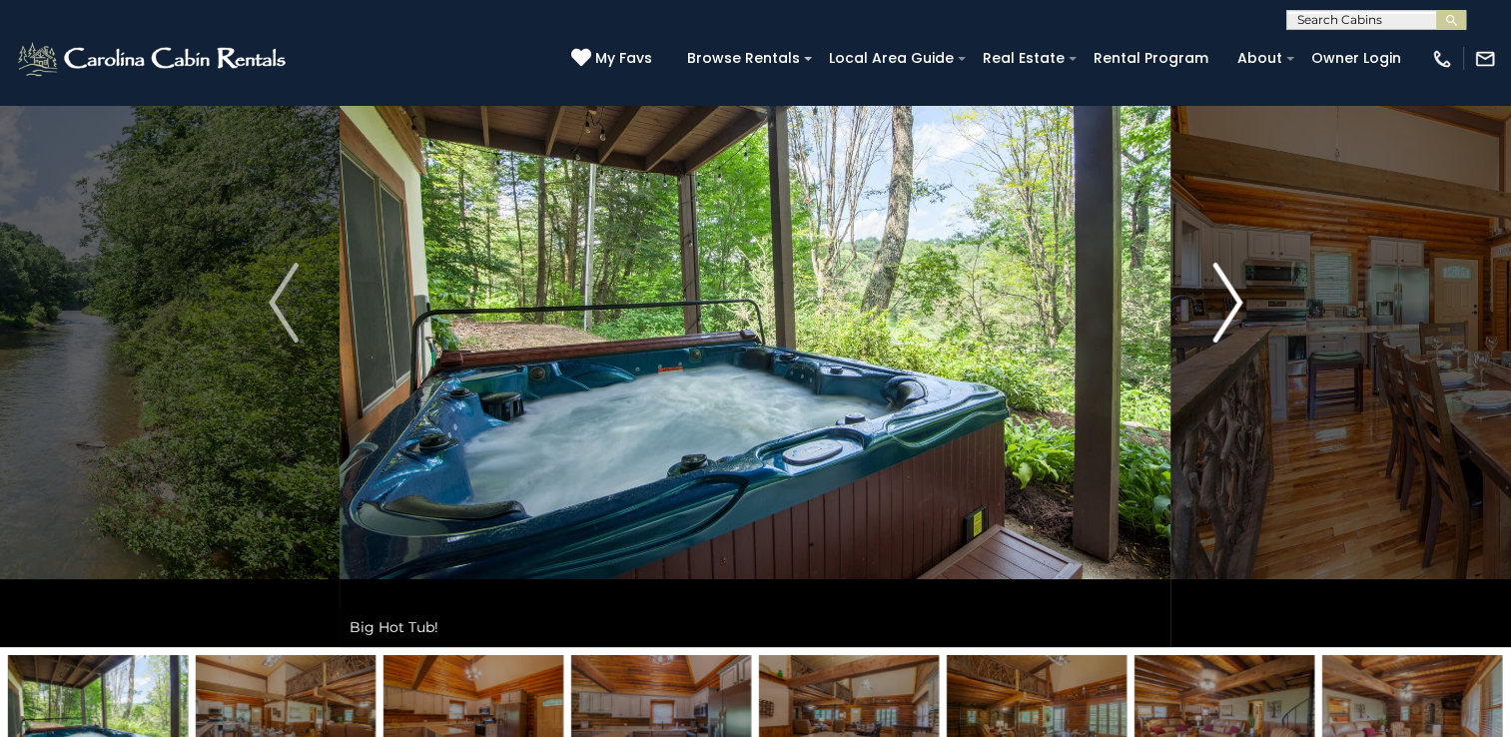
click at [1238, 311] on img "Next" at bounding box center [1227, 303] width 30 height 80
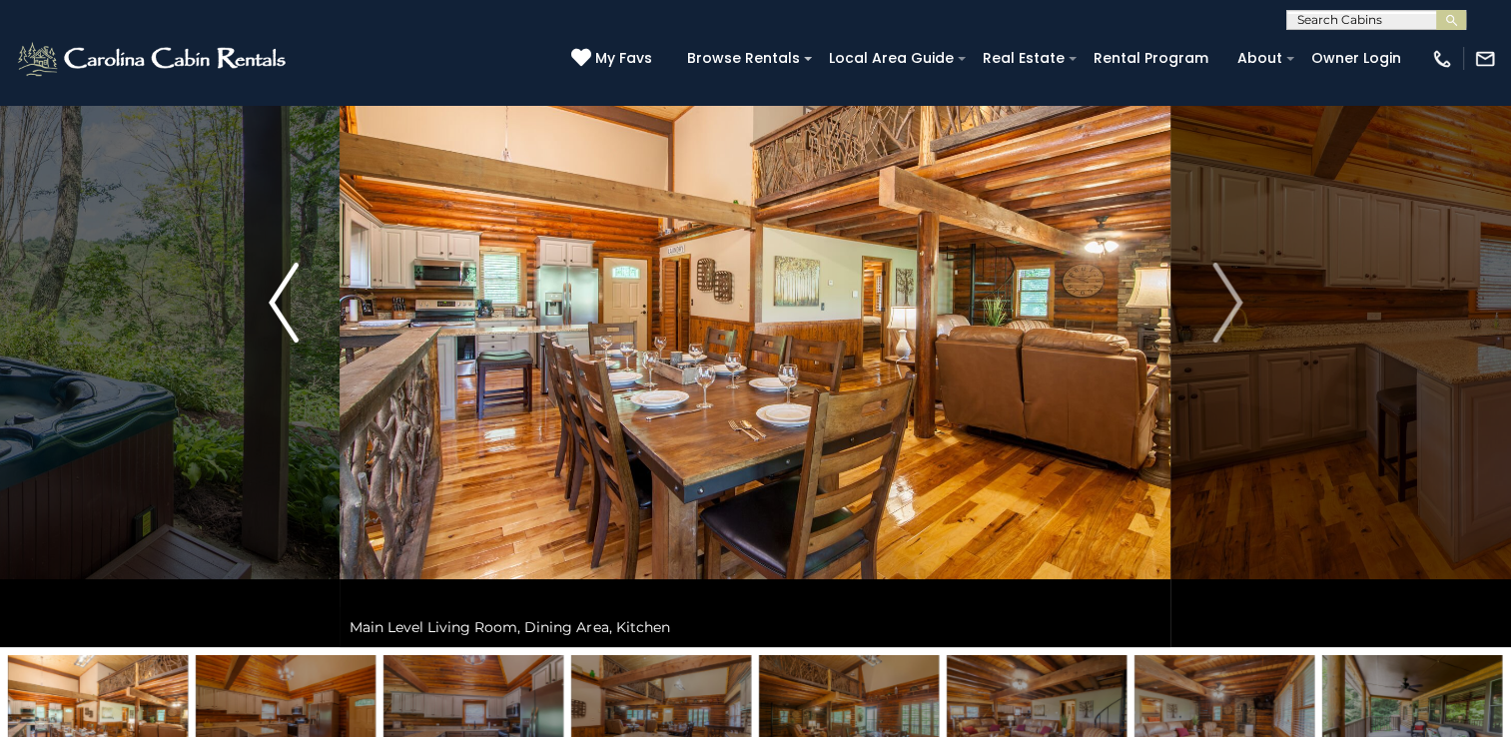
click at [293, 312] on img "Previous" at bounding box center [284, 303] width 30 height 80
